Goal: Task Accomplishment & Management: Manage account settings

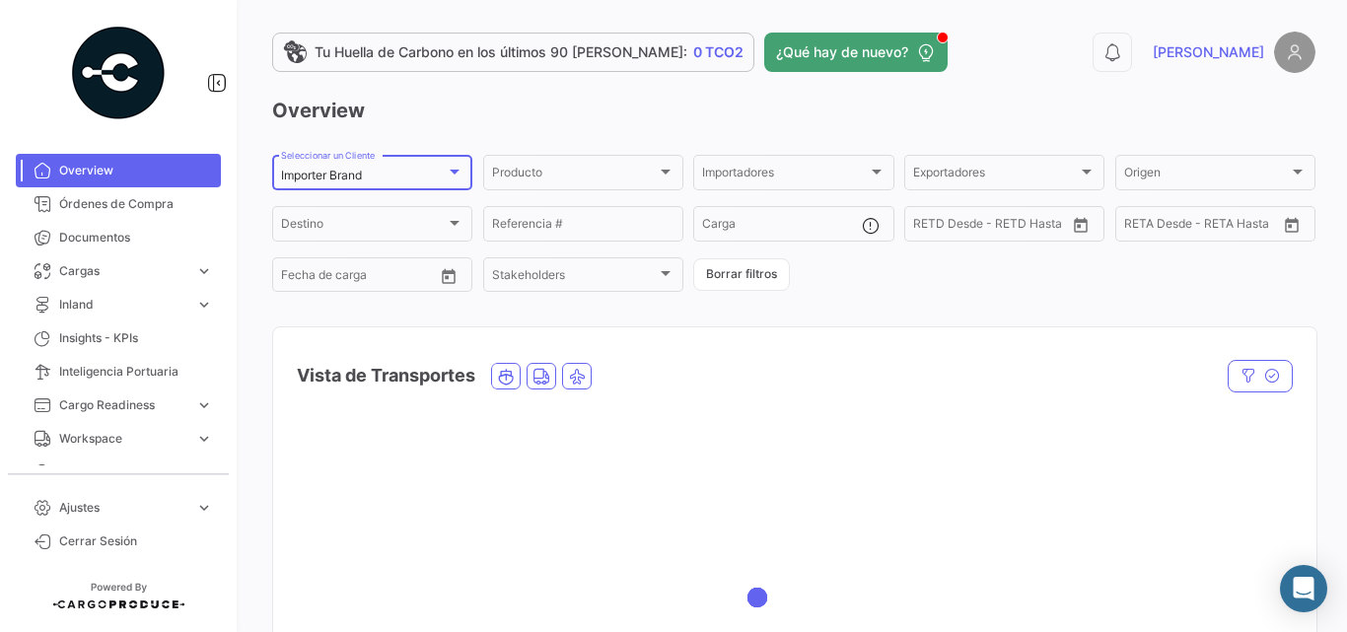
click at [441, 176] on div "Importer Brand" at bounding box center [363, 176] width 165 height 14
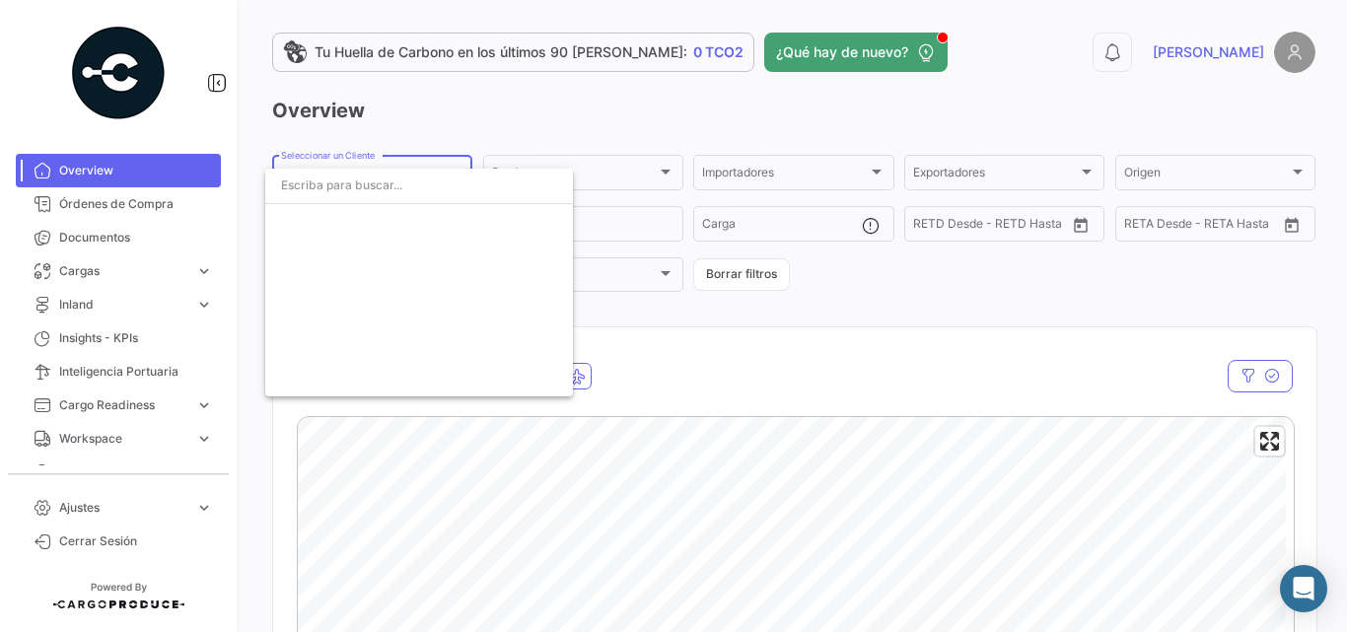
scroll to position [3501, 0]
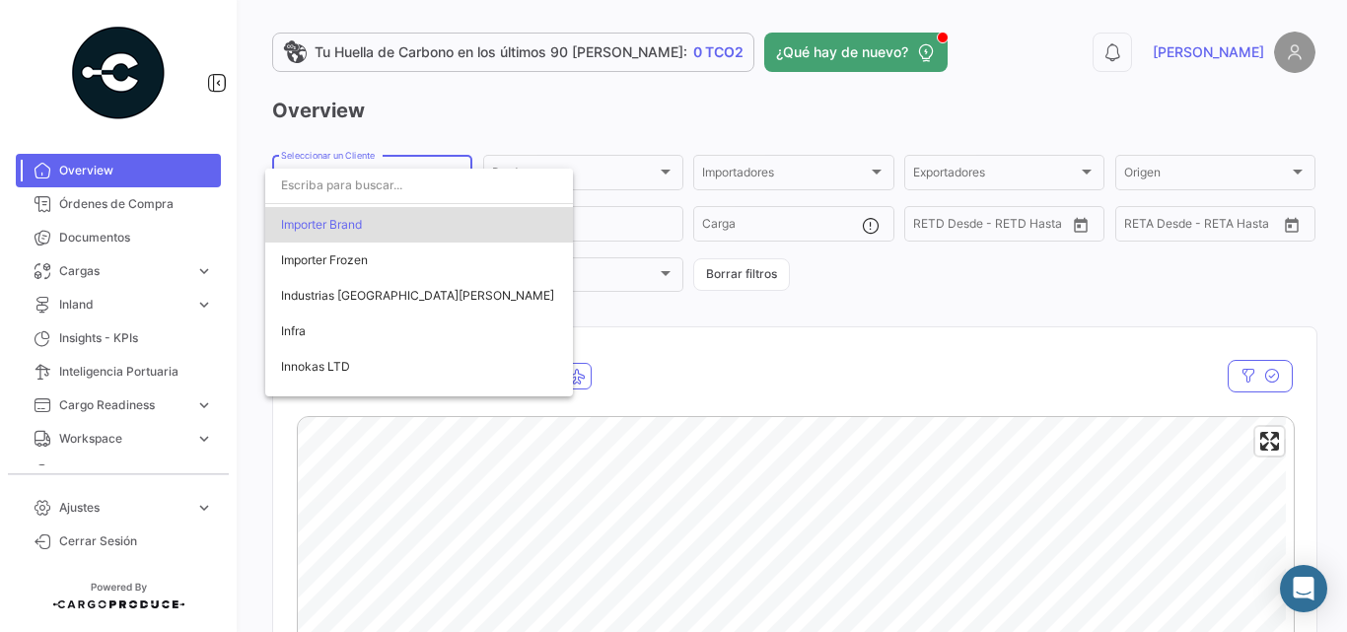
click at [418, 188] on input "dropdown search" at bounding box center [419, 186] width 308 height 36
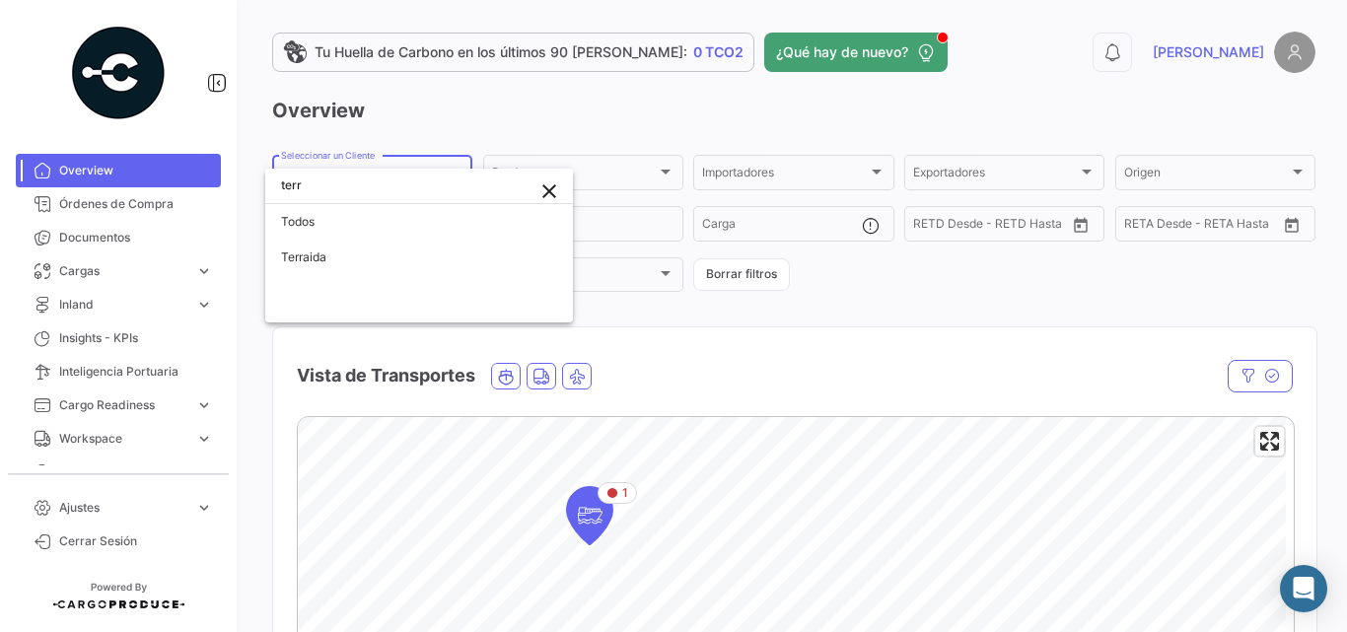
scroll to position [0, 0]
type input "terr"
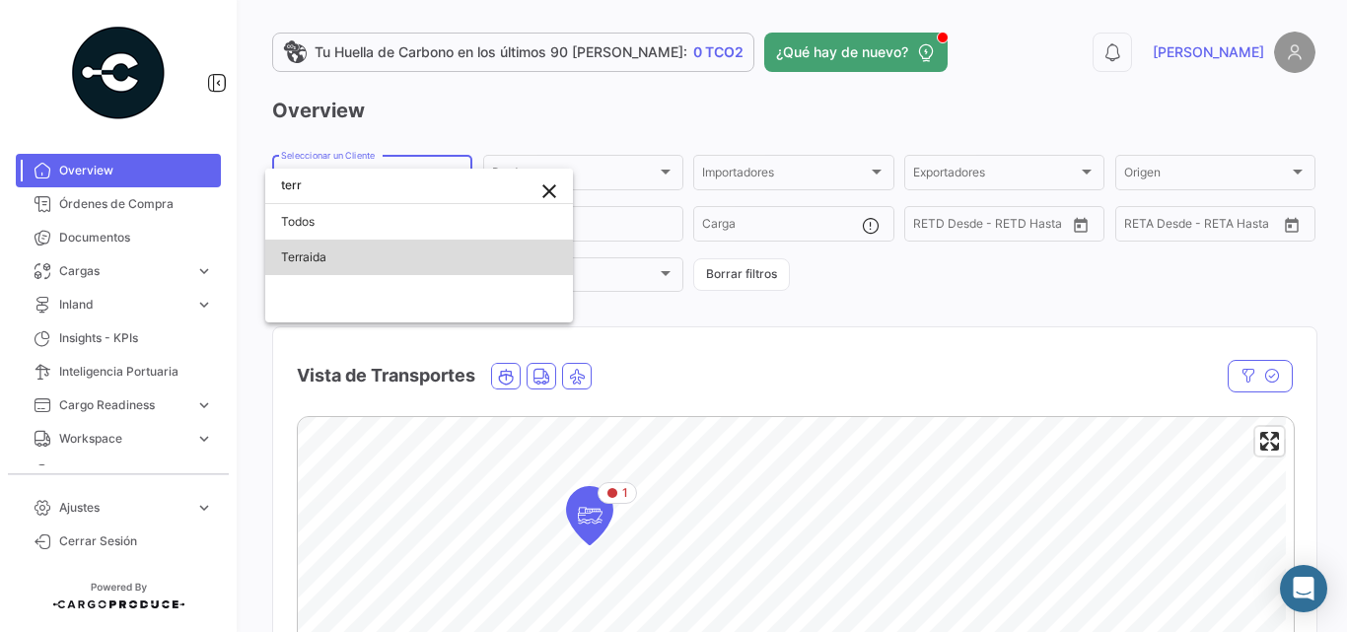
click at [388, 258] on span "Terraida" at bounding box center [419, 258] width 276 height 36
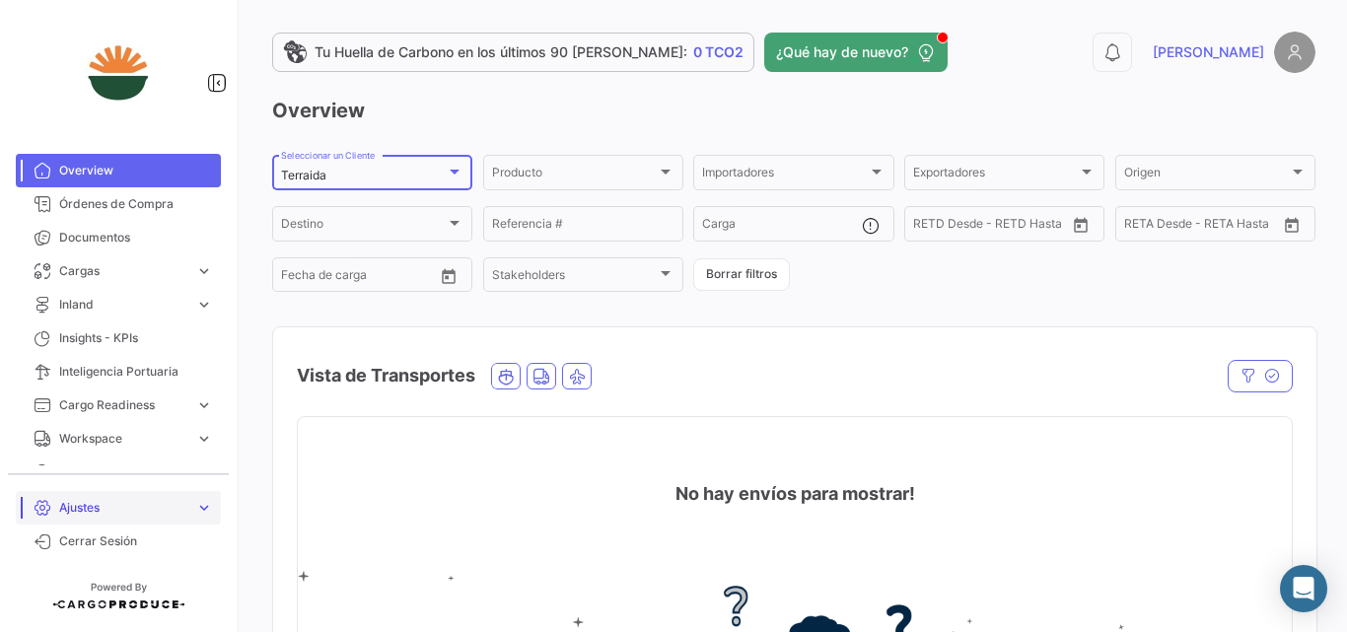
click at [193, 498] on link "Ajustes expand_more" at bounding box center [118, 508] width 205 height 34
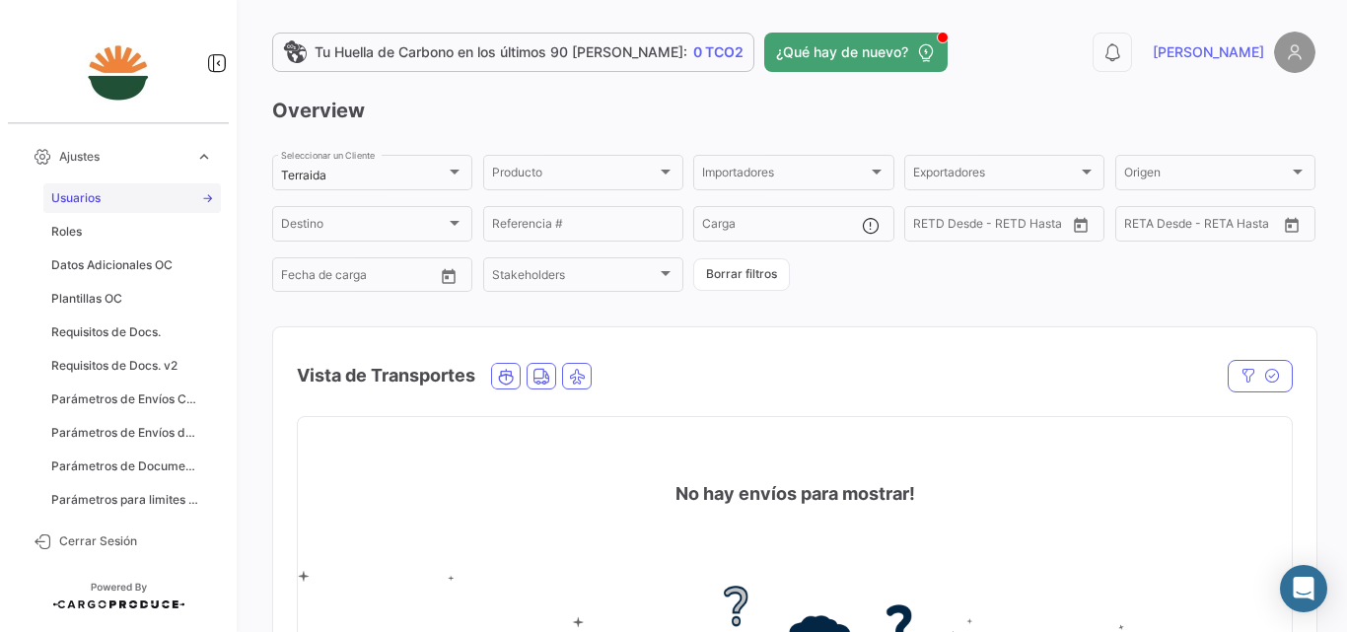
click at [131, 204] on link "Usuarios" at bounding box center [132, 198] width 178 height 30
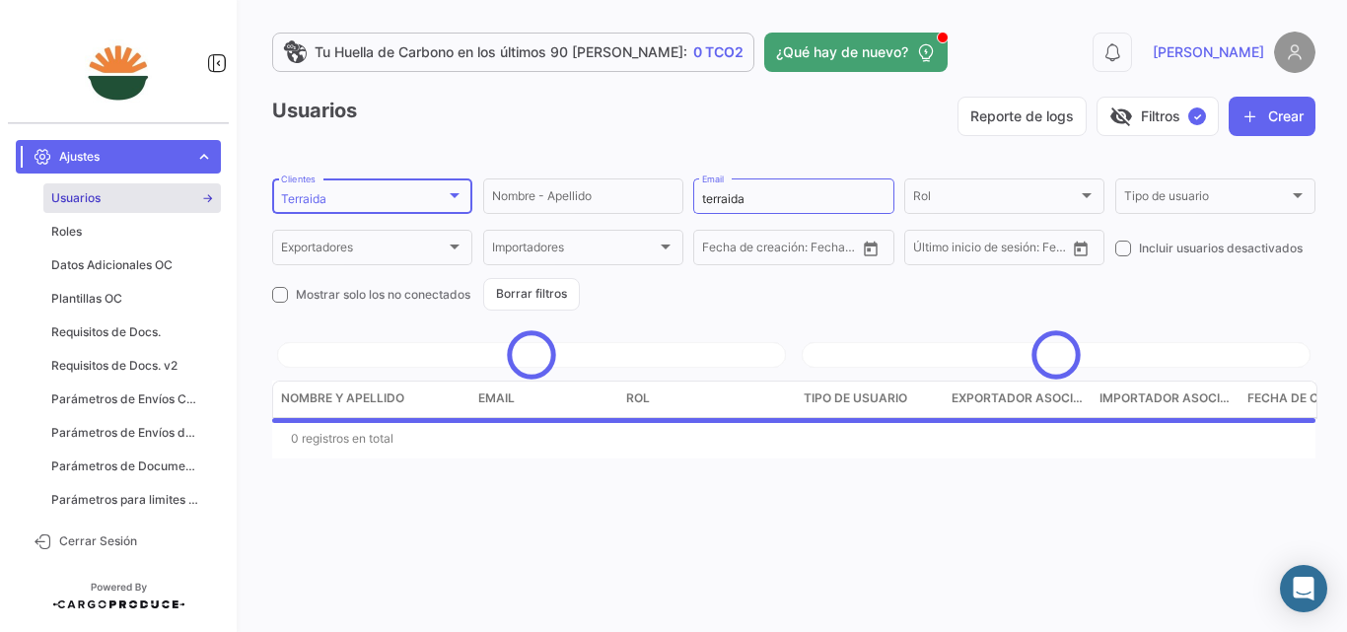
click at [368, 194] on div "Terraida" at bounding box center [363, 199] width 165 height 14
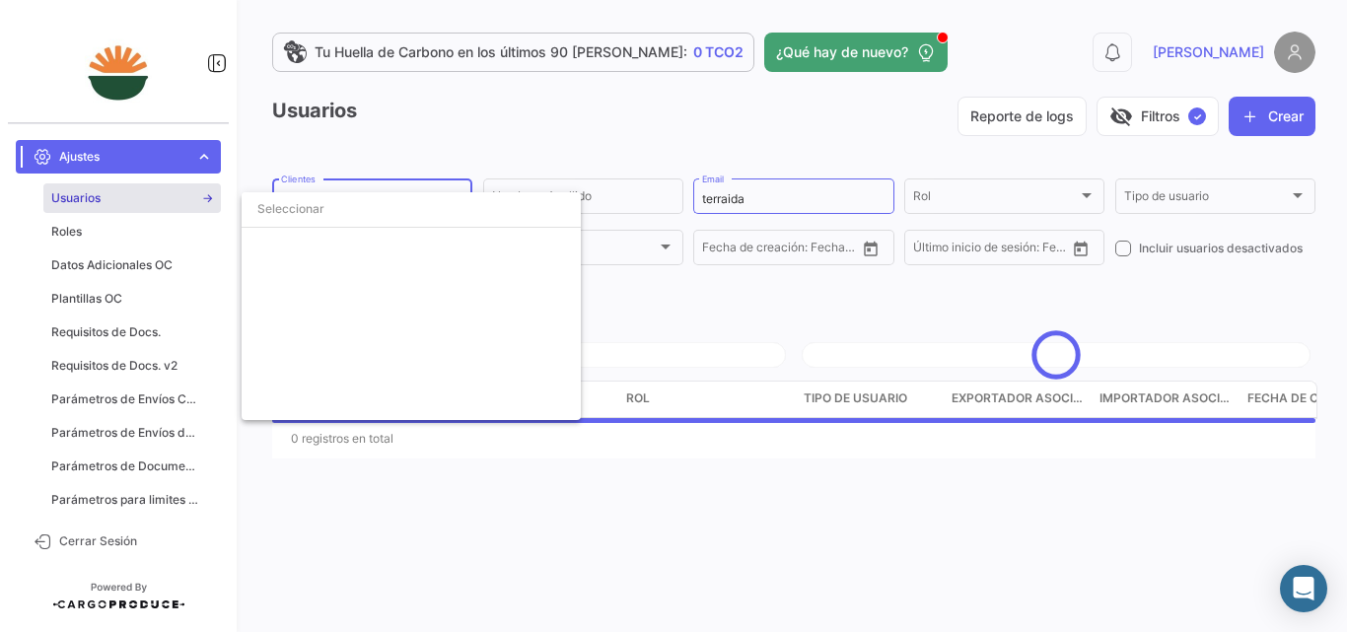
scroll to position [5732, 0]
click at [292, 246] on span "Terraida" at bounding box center [305, 248] width 48 height 15
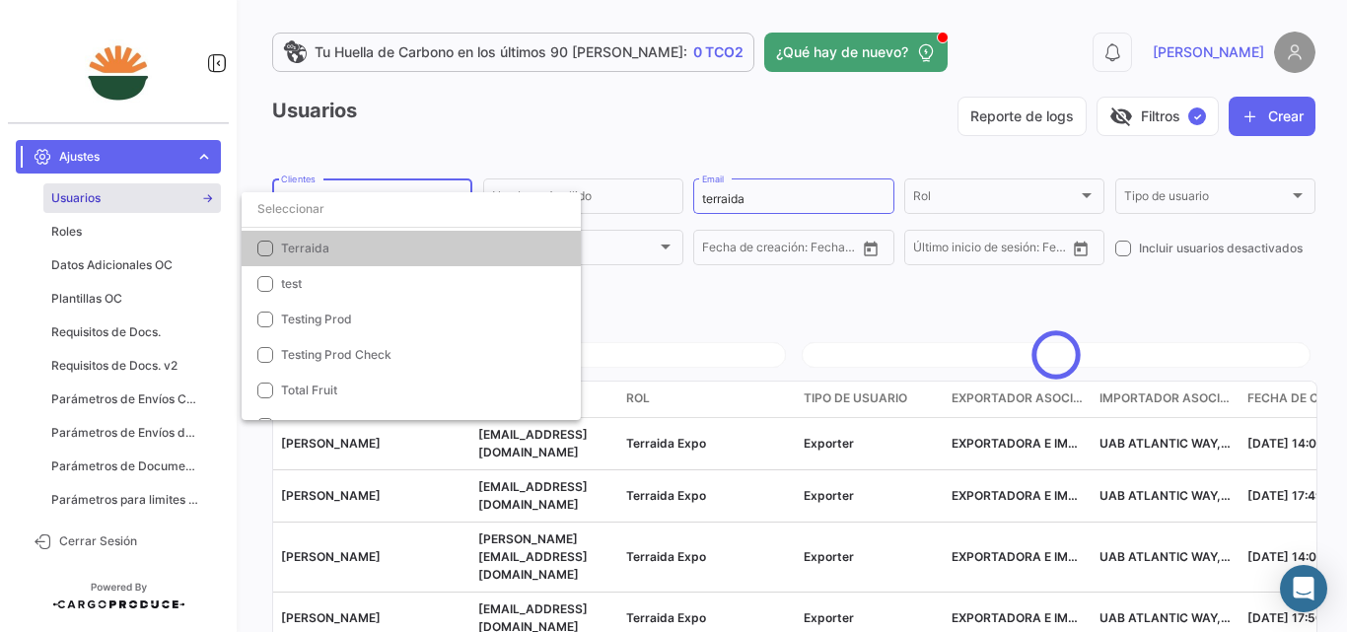
click at [581, 129] on div at bounding box center [673, 316] width 1347 height 632
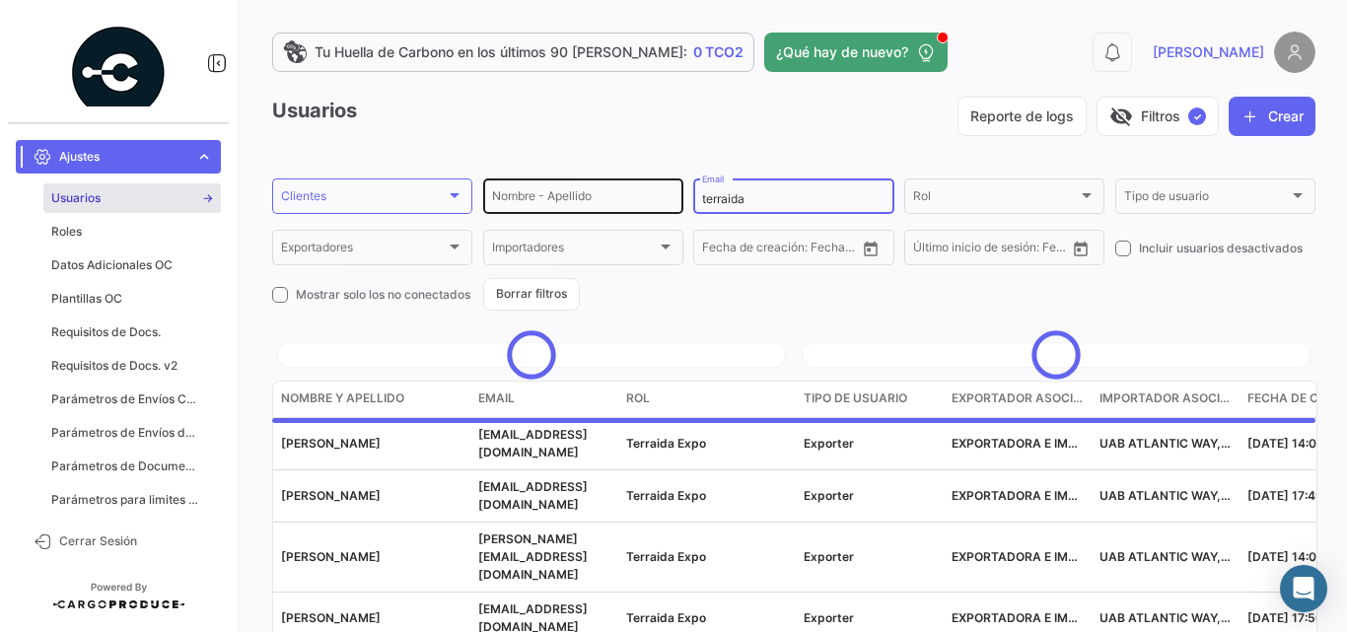
drag, startPoint x: 765, startPoint y: 198, endPoint x: 636, endPoint y: 194, distance: 129.3
click at [0, 0] on div "Nombre - Apellido terraida Email Rol Rol Tipo de usuario Tipo de usuario Export…" at bounding box center [0, 0] width 0 height 0
click at [698, 115] on div "Reporte de logs visibility_off Filtros ✓ Crear" at bounding box center [841, 116] width 949 height 39
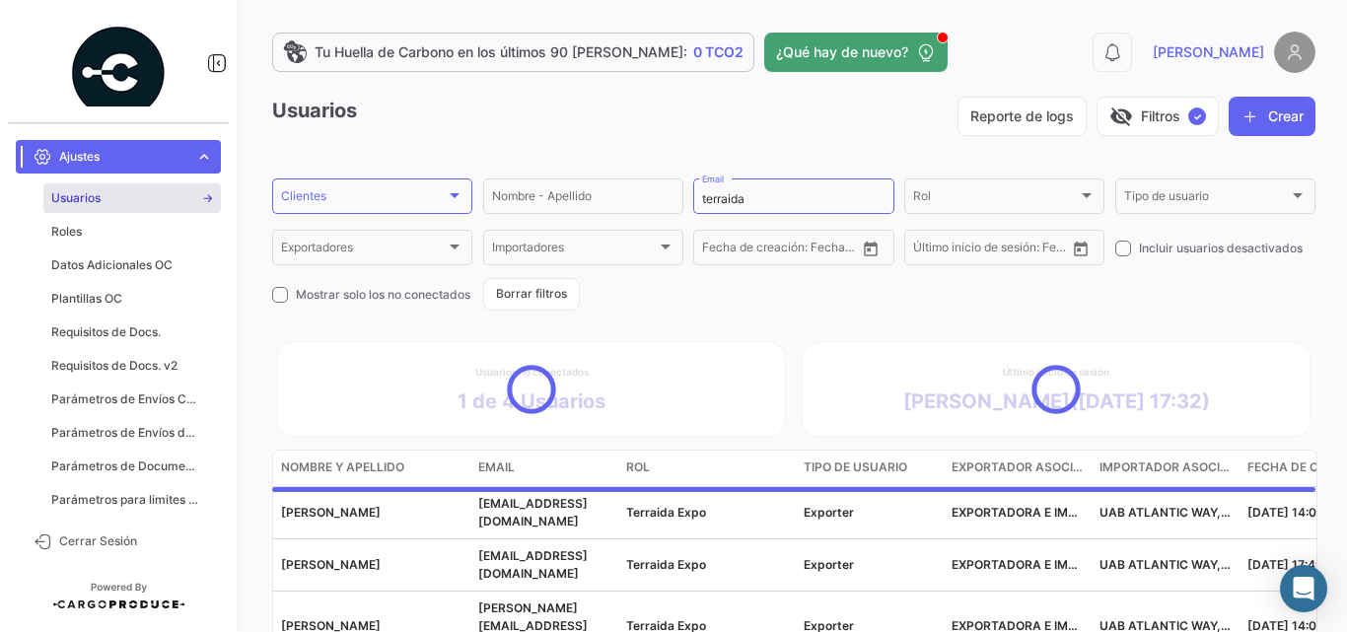
scroll to position [162, 0]
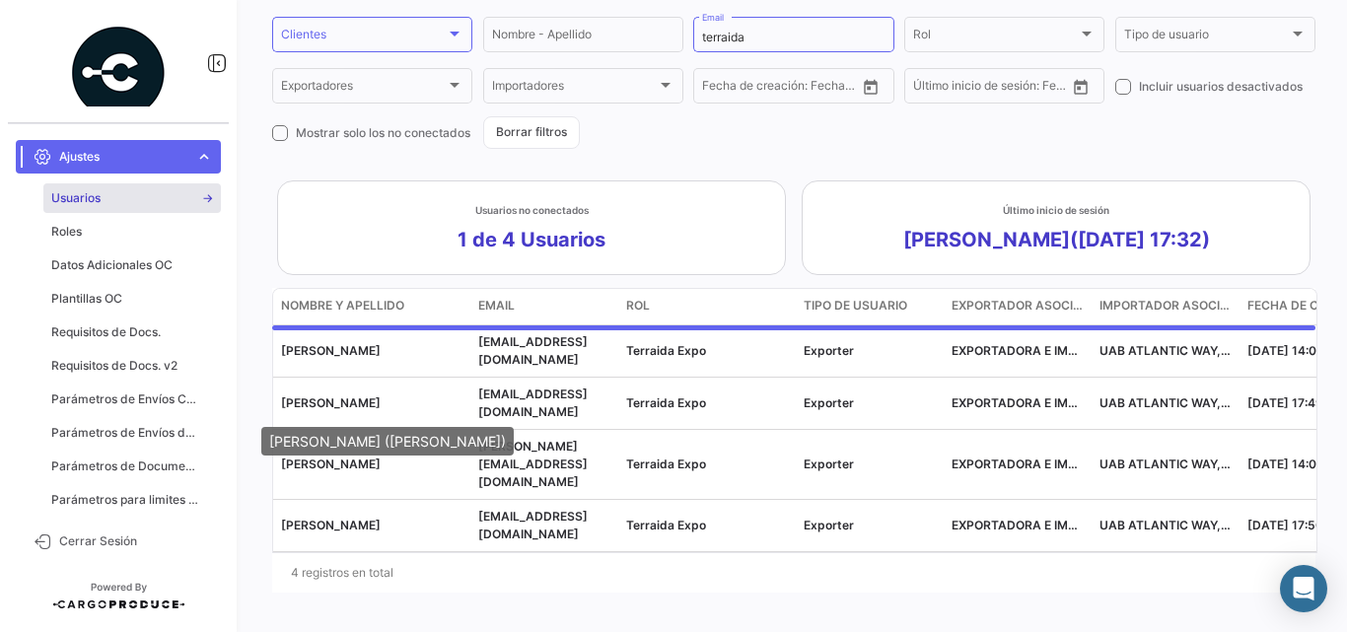
click at [341, 460] on mat-tooltip-component "[PERSON_NAME] ([PERSON_NAME])" at bounding box center [388, 441] width 280 height 56
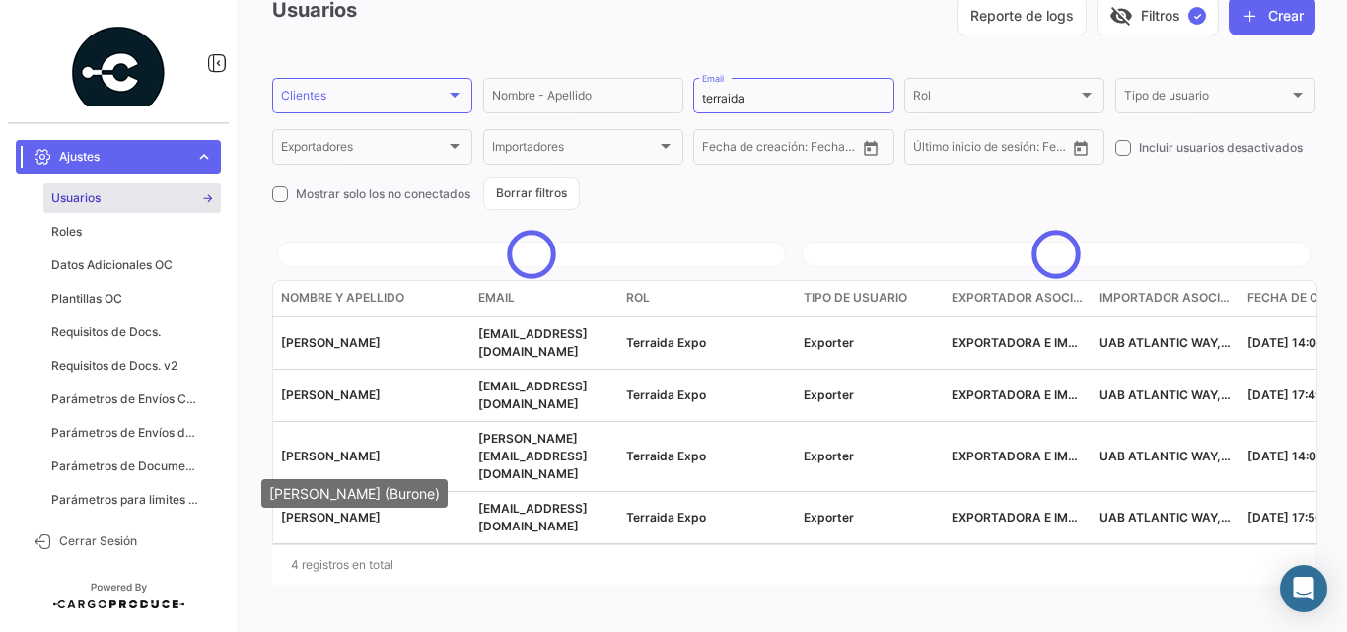
scroll to position [93, 0]
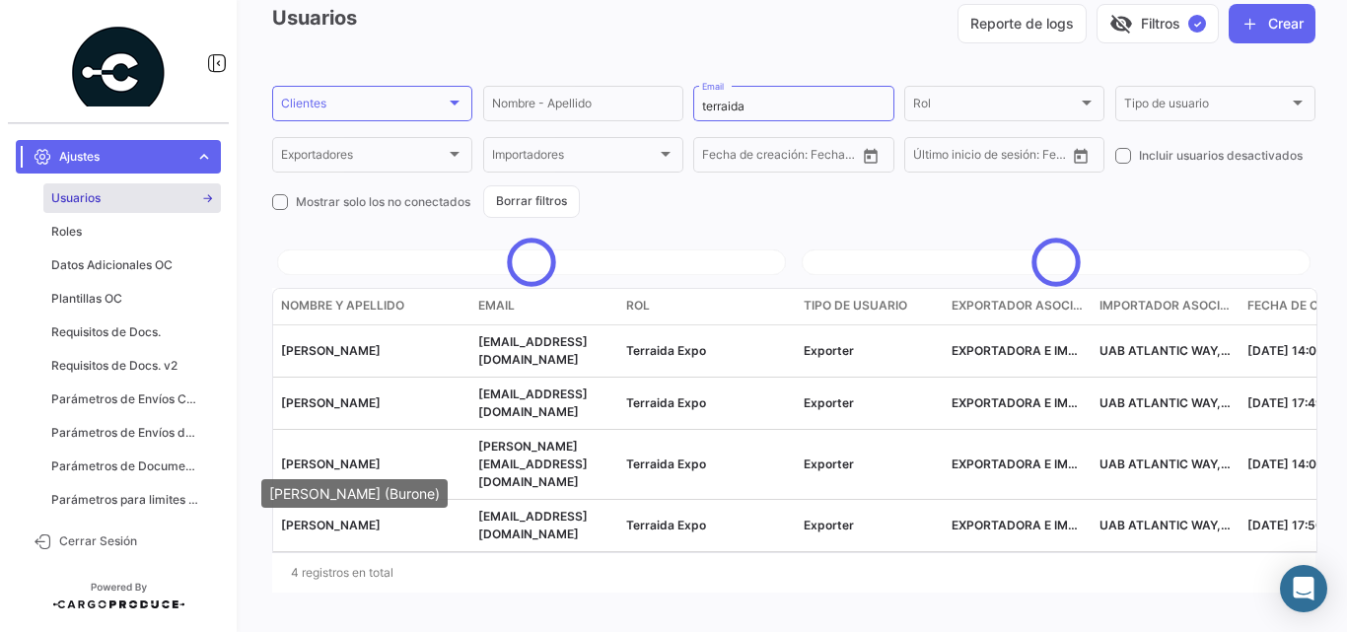
click at [335, 466] on mat-tooltip-component "[PERSON_NAME] (Burone)" at bounding box center [355, 494] width 214 height 56
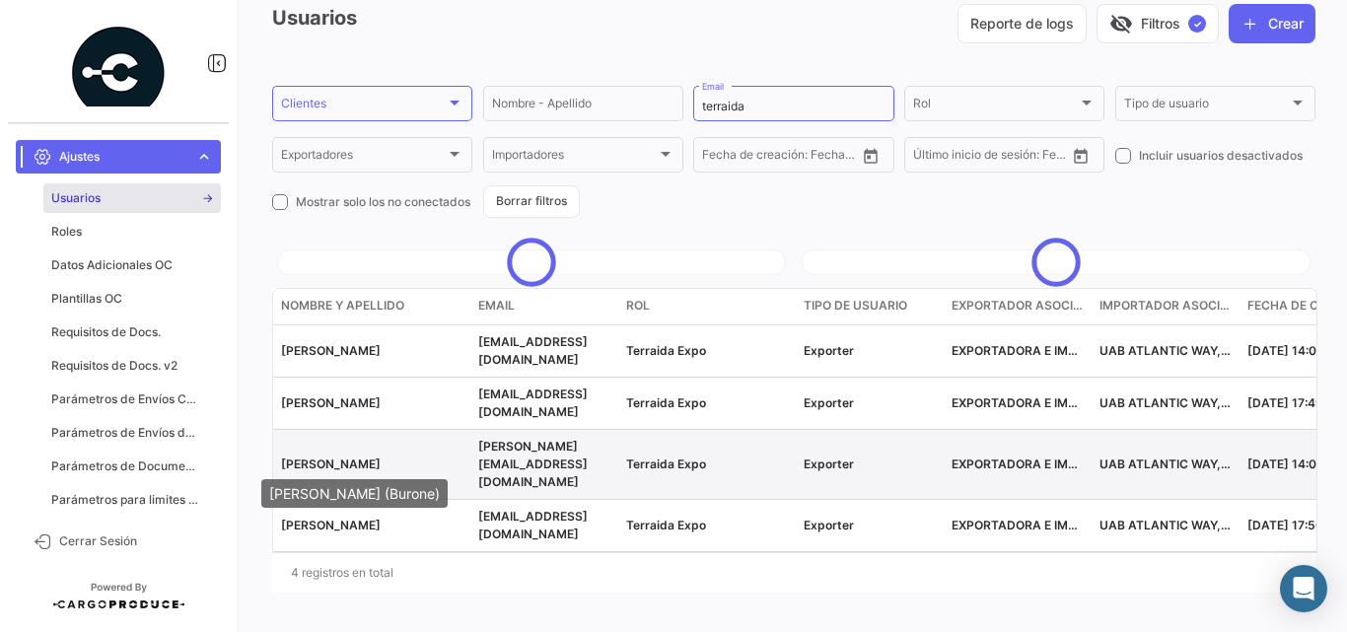
click at [342, 462] on span "[PERSON_NAME]" at bounding box center [331, 464] width 100 height 15
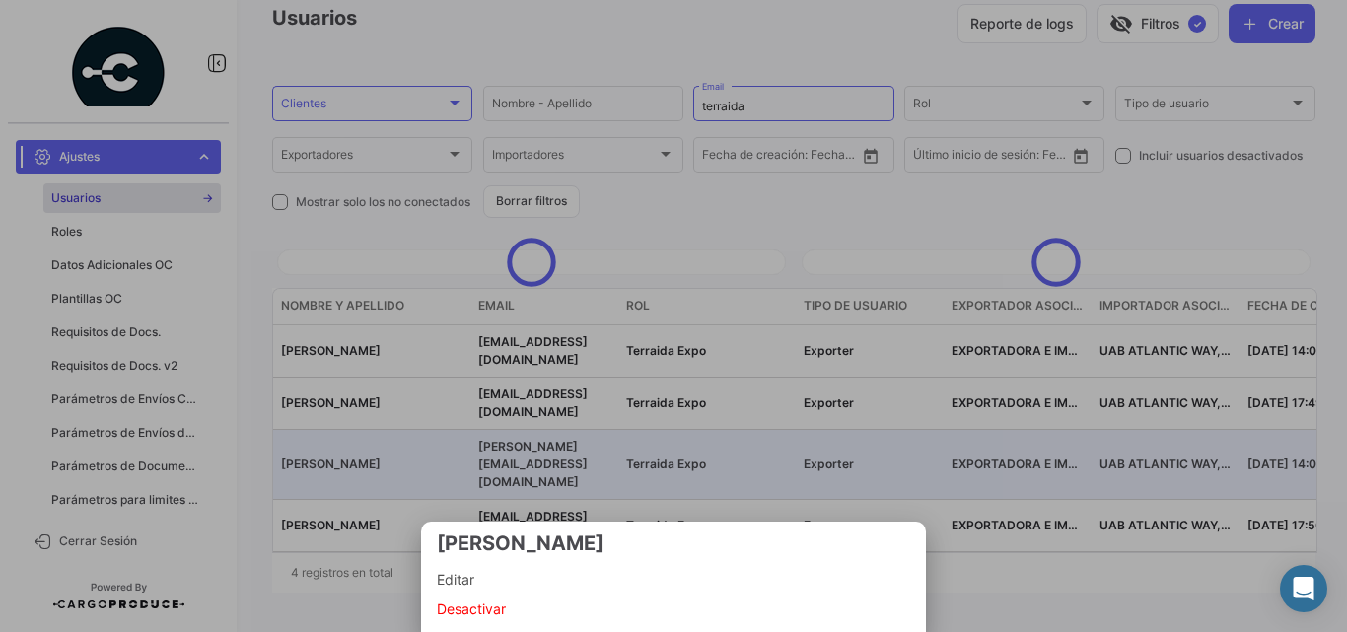
click at [464, 570] on span "Editar" at bounding box center [673, 580] width 473 height 24
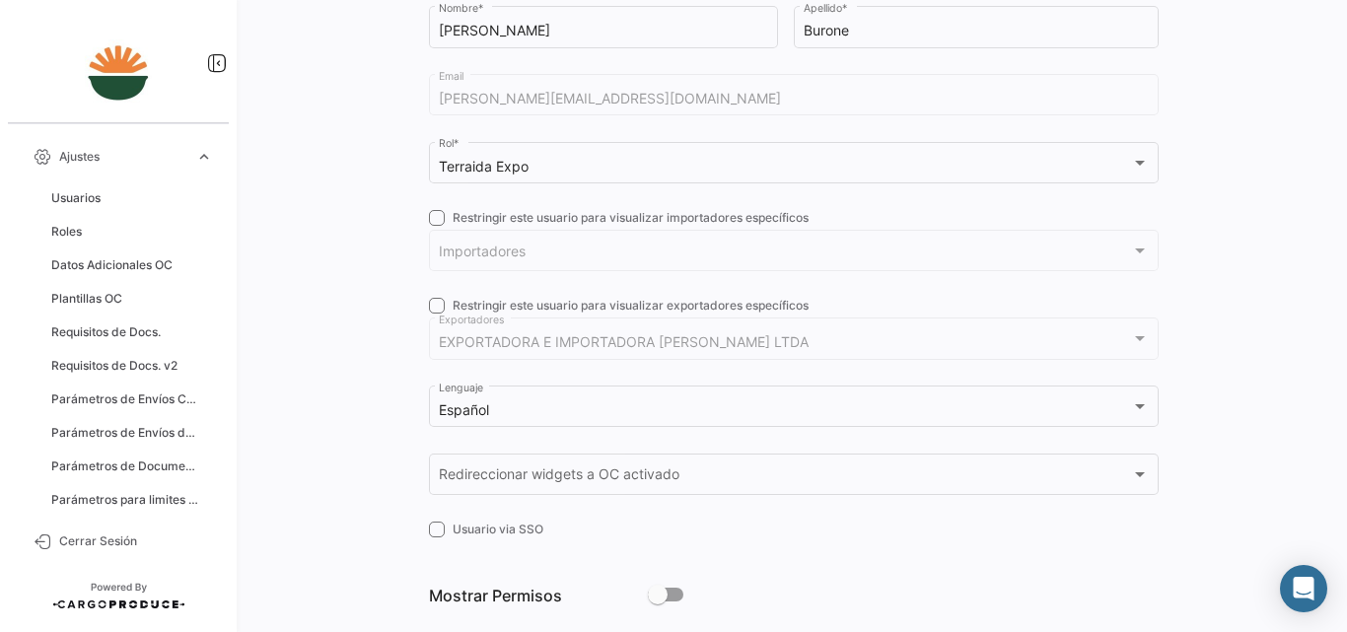
checkbox input "true"
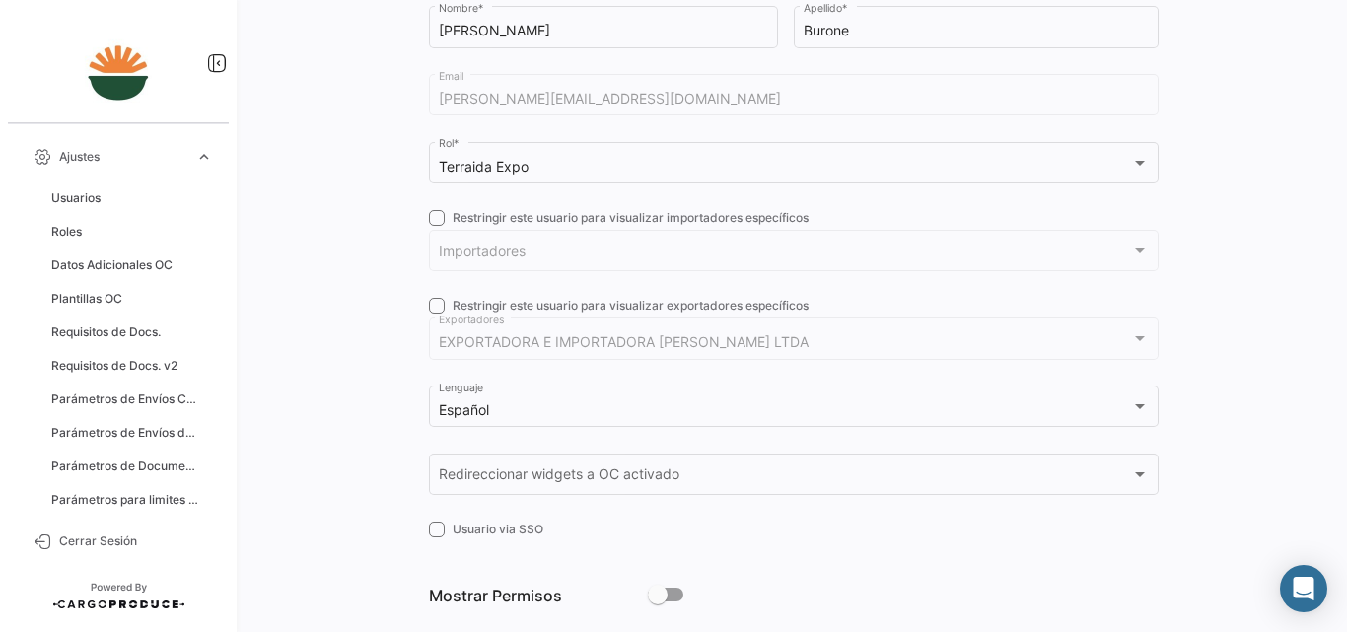
checkbox input "true"
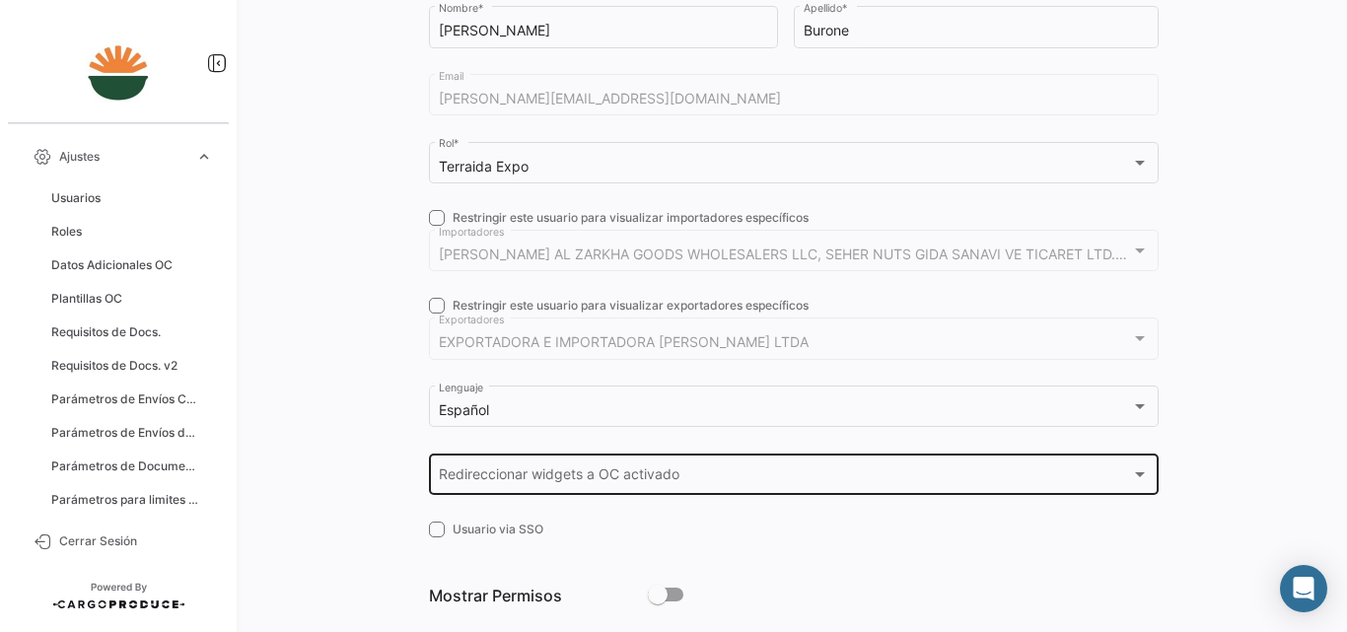
scroll to position [365, 0]
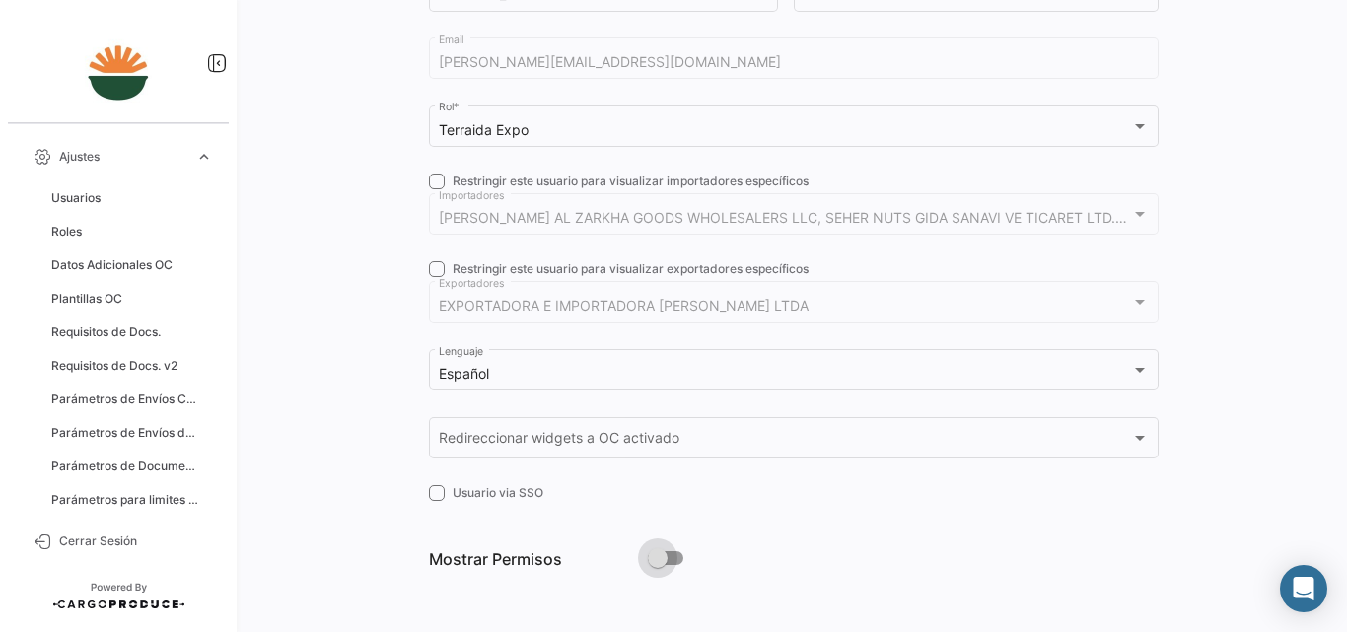
click at [663, 552] on span at bounding box center [658, 558] width 20 height 20
click at [658, 565] on input "checkbox" at bounding box center [657, 565] width 1 height 1
checkbox input "true"
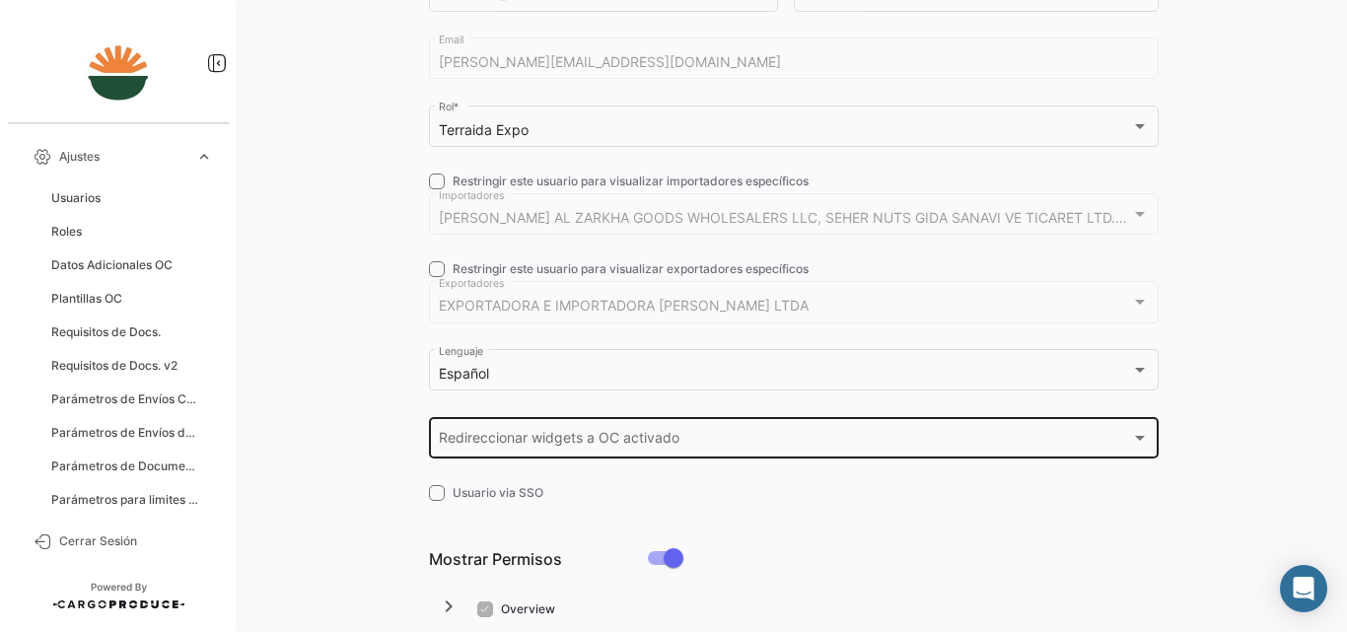
scroll to position [628, 0]
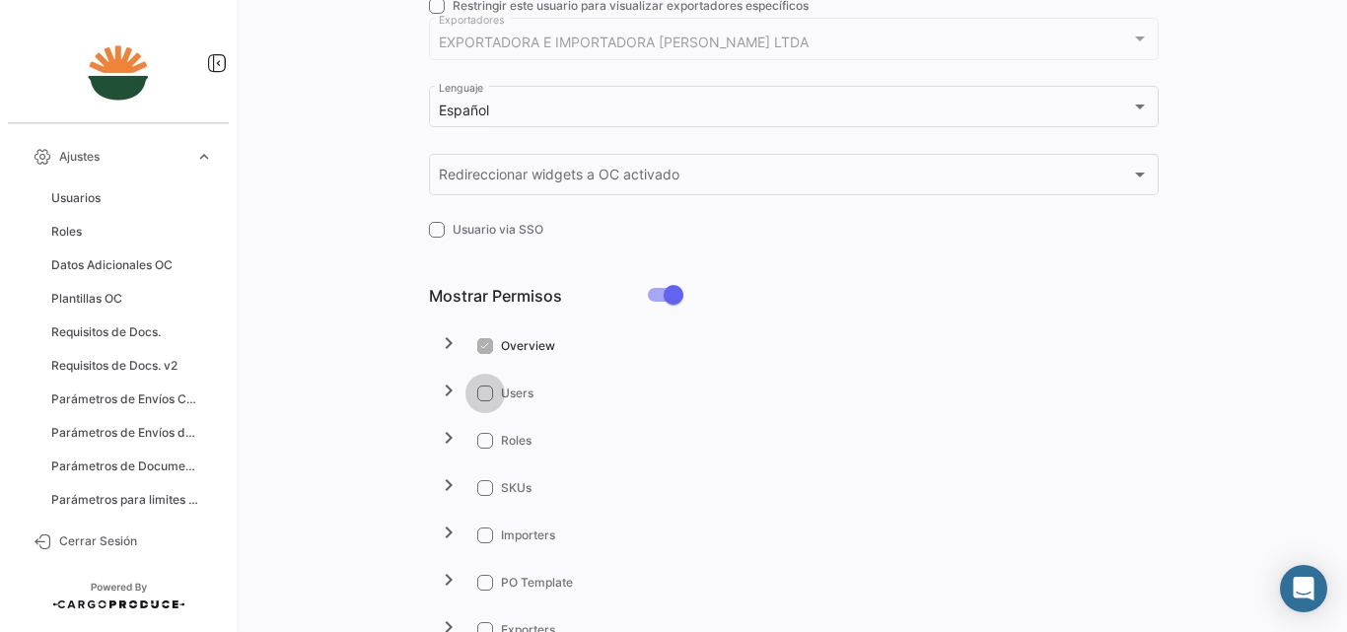
click at [477, 396] on span at bounding box center [485, 394] width 16 height 16
click at [484, 401] on input "Users" at bounding box center [484, 401] width 1 height 1
checkbox input "true"
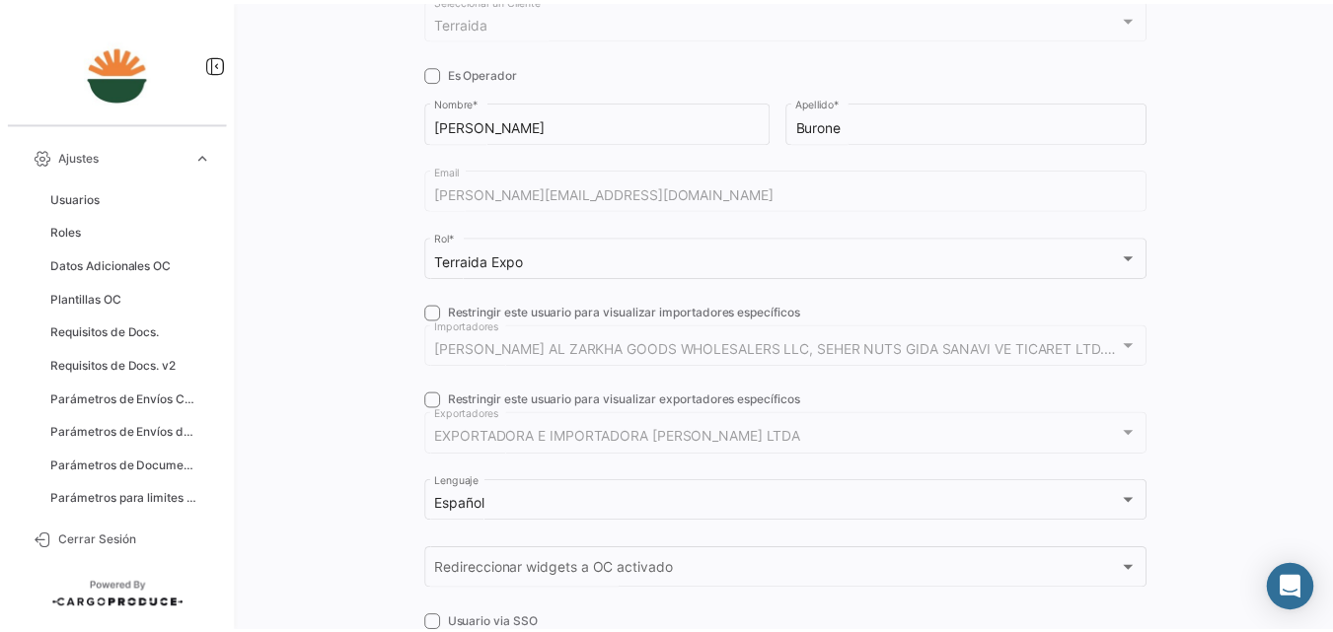
scroll to position [0, 0]
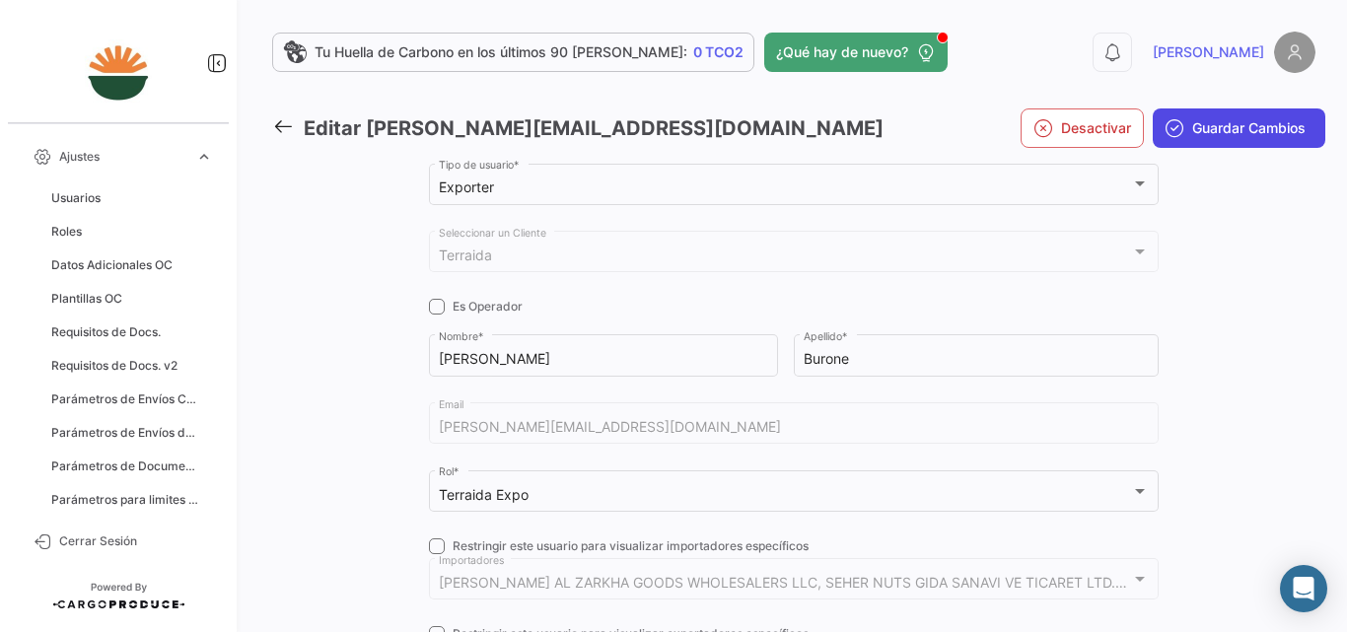
click at [1206, 123] on span "Guardar Cambios" at bounding box center [1249, 128] width 113 height 20
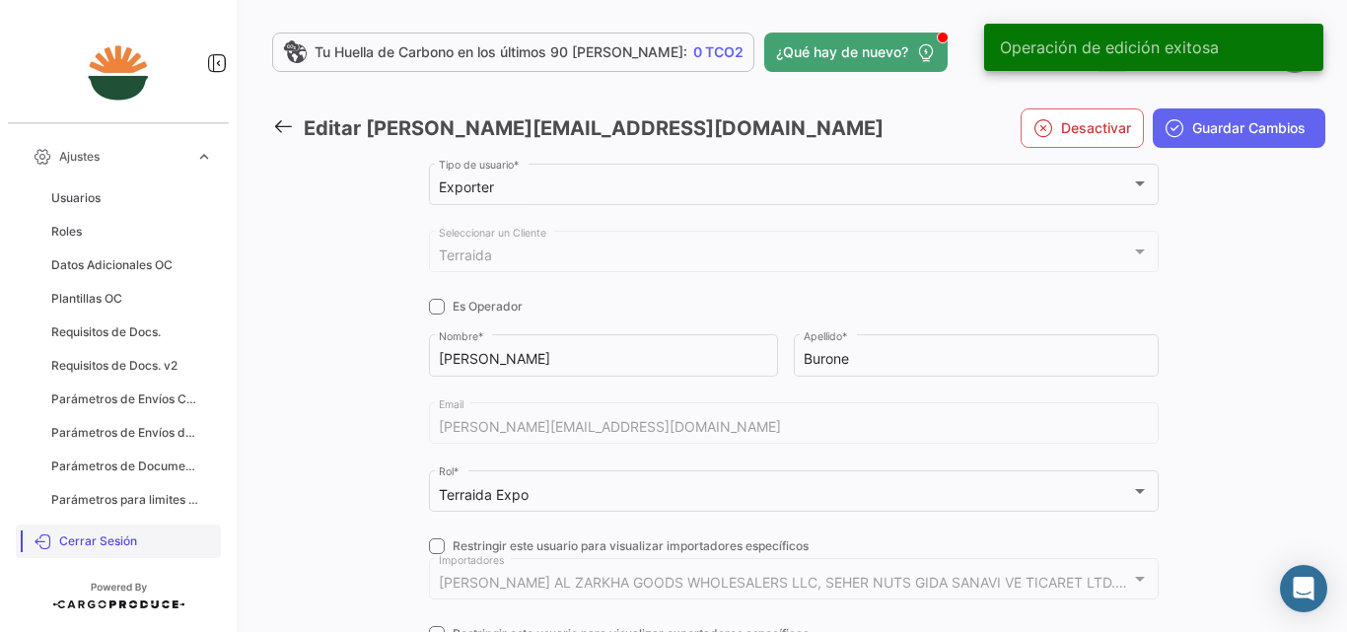
click at [89, 543] on span "Cerrar Sesión" at bounding box center [136, 542] width 154 height 18
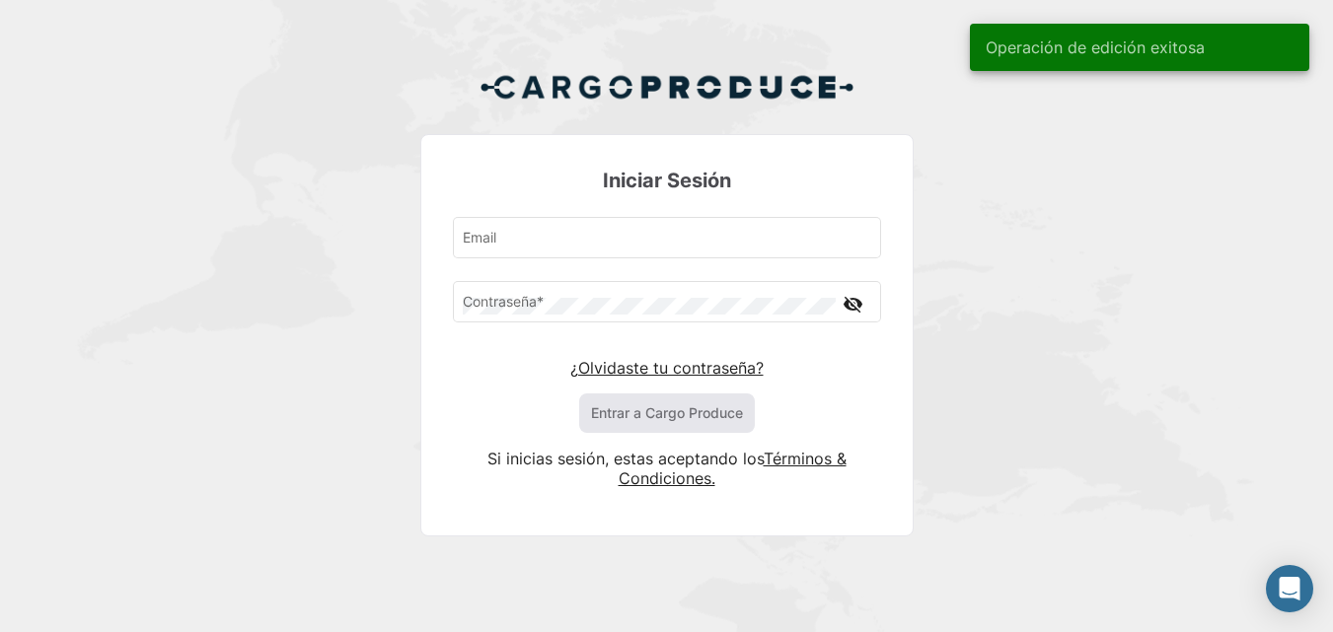
type input "[PERSON_NAME][EMAIL_ADDRESS][DOMAIN_NAME]"
